Goal: Task Accomplishment & Management: Manage account settings

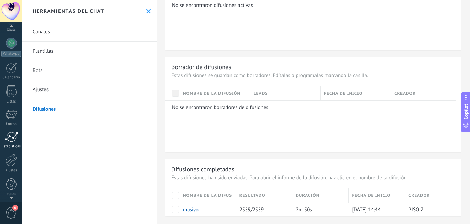
scroll to position [62, 0]
click at [12, 159] on div at bounding box center [12, 158] width 12 height 12
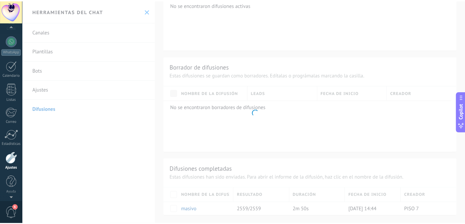
scroll to position [170, 0]
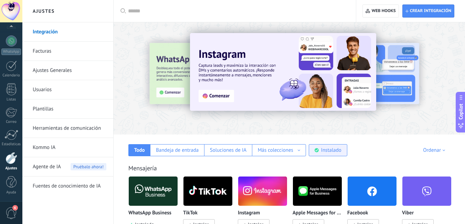
click at [322, 151] on div "Instalado" at bounding box center [331, 150] width 20 height 7
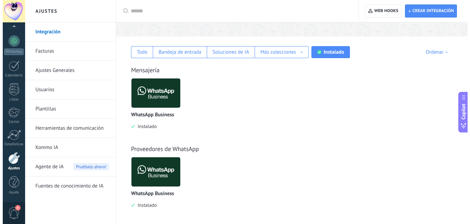
scroll to position [180, 0]
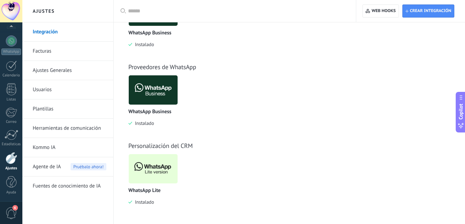
click at [152, 175] on img at bounding box center [153, 168] width 49 height 33
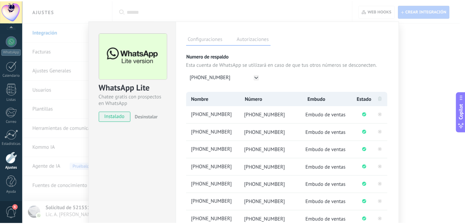
scroll to position [0, 0]
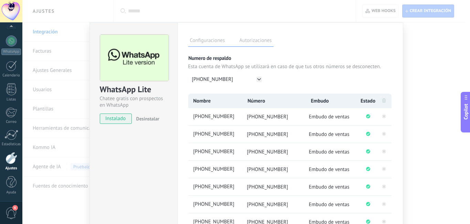
click at [12, 160] on div at bounding box center [12, 158] width 12 height 12
click at [43, 131] on div "WhatsApp Lite Chatee gratis con prospectos en WhatsApp instalado Desinstalar Co…" at bounding box center [246, 112] width 448 height 224
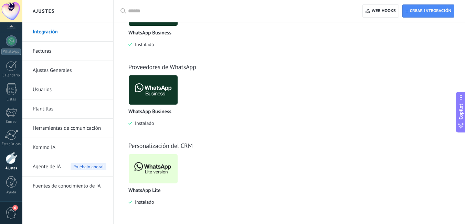
click at [61, 130] on link "Herramientas de comunicación" at bounding box center [70, 128] width 74 height 19
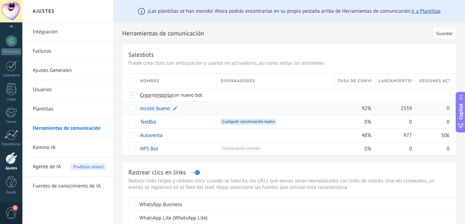
click at [149, 109] on link "insistir bueno" at bounding box center [155, 108] width 30 height 7
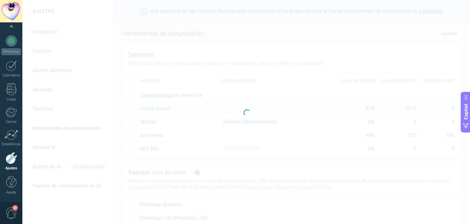
type input "**********"
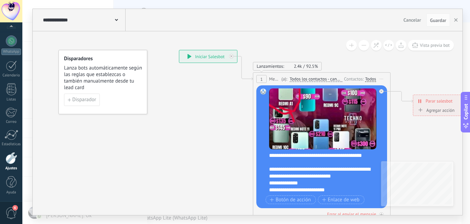
drag, startPoint x: 268, startPoint y: 154, endPoint x: 348, endPoint y: 191, distance: 88.2
click at [348, 191] on div "Reemplazar Quitar Convertir a mensaje de voz Arrastre la imagen aquí para adjun…" at bounding box center [321, 146] width 131 height 123
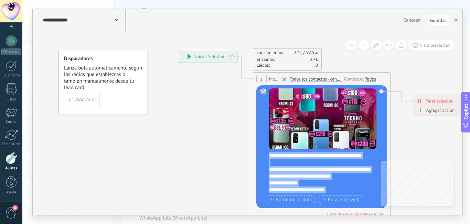
drag, startPoint x: 358, startPoint y: 191, endPoint x: 268, endPoint y: 155, distance: 96.2
click at [268, 155] on div "Reemplazar Quitar Convertir a mensaje de voz Arrastre la imagen aquí para adjun…" at bounding box center [321, 146] width 131 height 123
copy div "**********"
click at [456, 20] on use "button" at bounding box center [455, 19] width 3 height 3
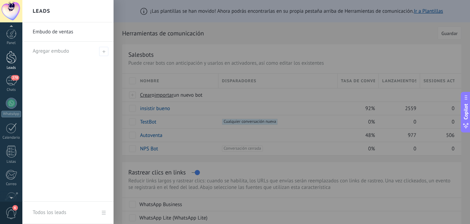
click at [6, 60] on div at bounding box center [11, 57] width 10 height 13
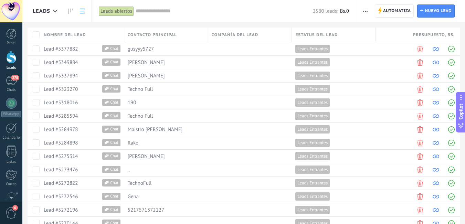
click at [10, 60] on div at bounding box center [11, 57] width 10 height 13
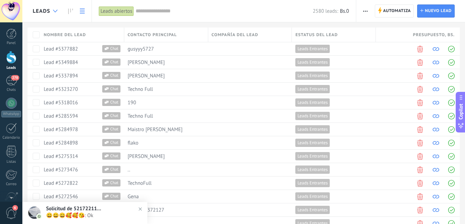
click at [56, 11] on use at bounding box center [55, 11] width 4 height 3
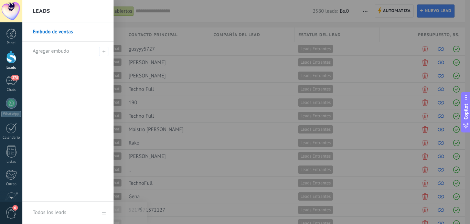
click at [46, 34] on link "Embudo de ventas" at bounding box center [70, 31] width 74 height 19
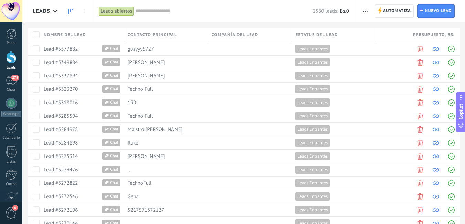
click at [66, 9] on link at bounding box center [71, 10] width 12 height 13
